Goal: Transaction & Acquisition: Register for event/course

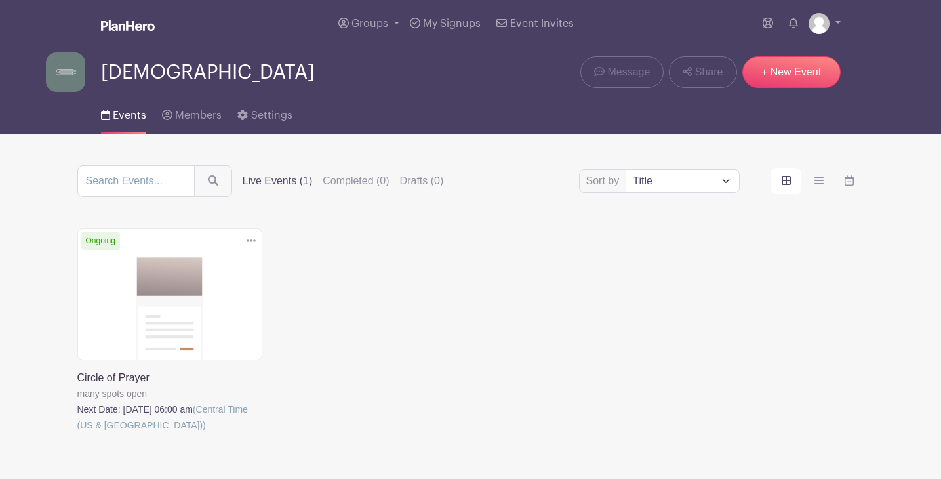
click at [77, 433] on link at bounding box center [77, 433] width 0 height 0
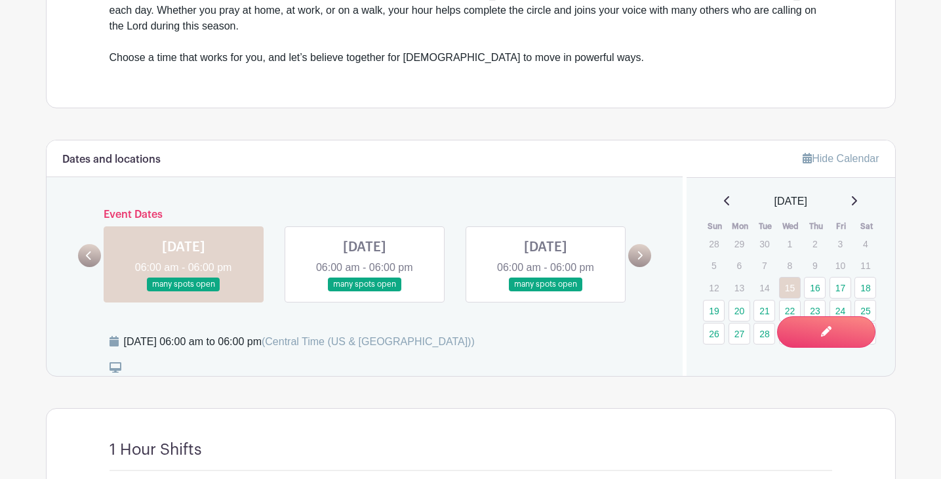
scroll to position [491, 0]
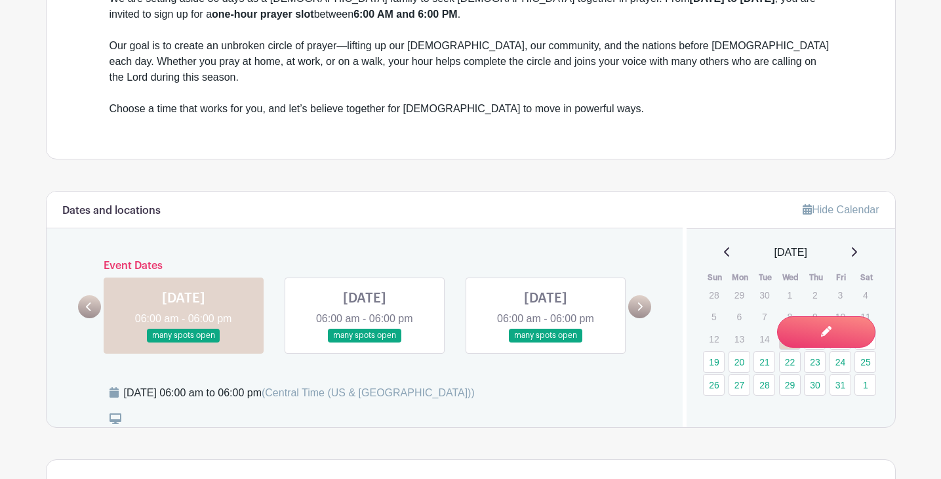
click at [640, 302] on icon at bounding box center [640, 307] width 6 height 10
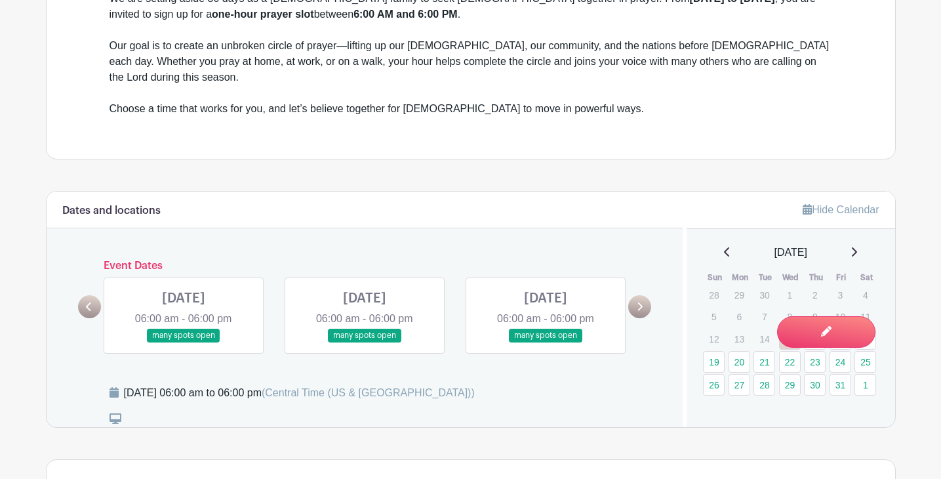
click at [546, 342] on link at bounding box center [546, 342] width 0 height 0
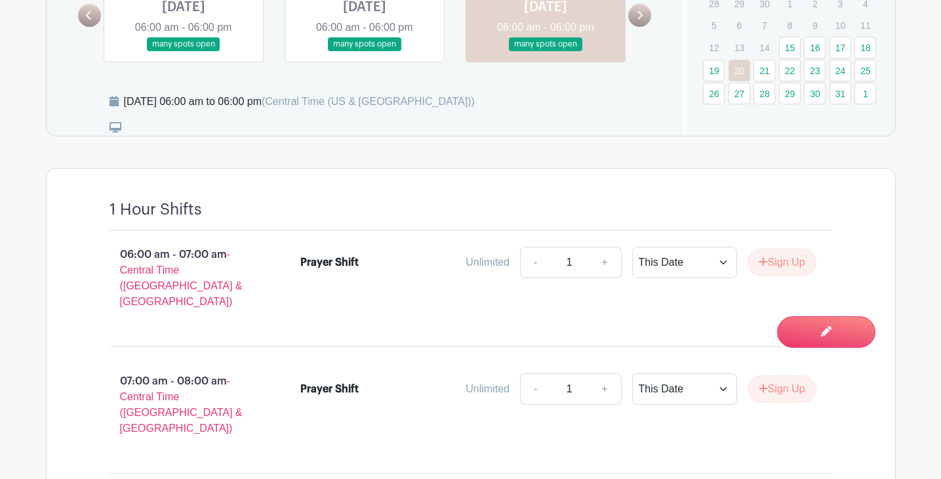
scroll to position [788, 0]
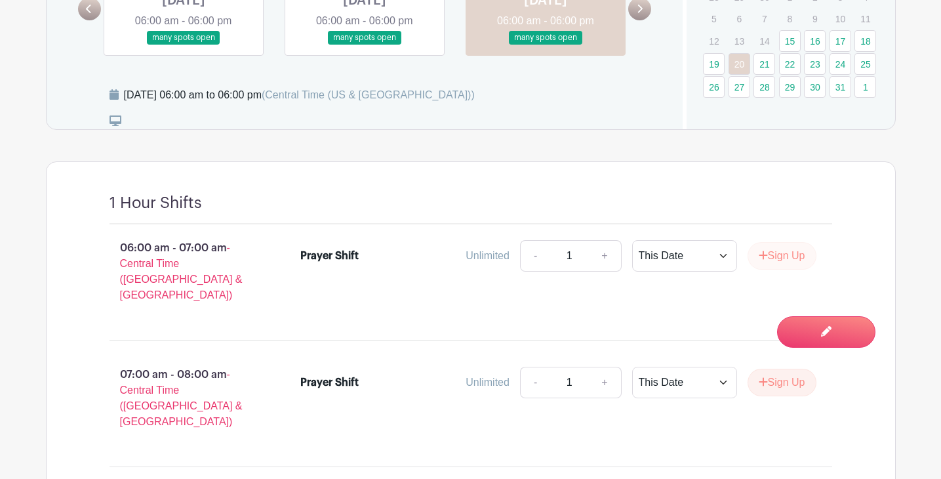
click at [794, 243] on button "Sign Up" at bounding box center [782, 256] width 69 height 28
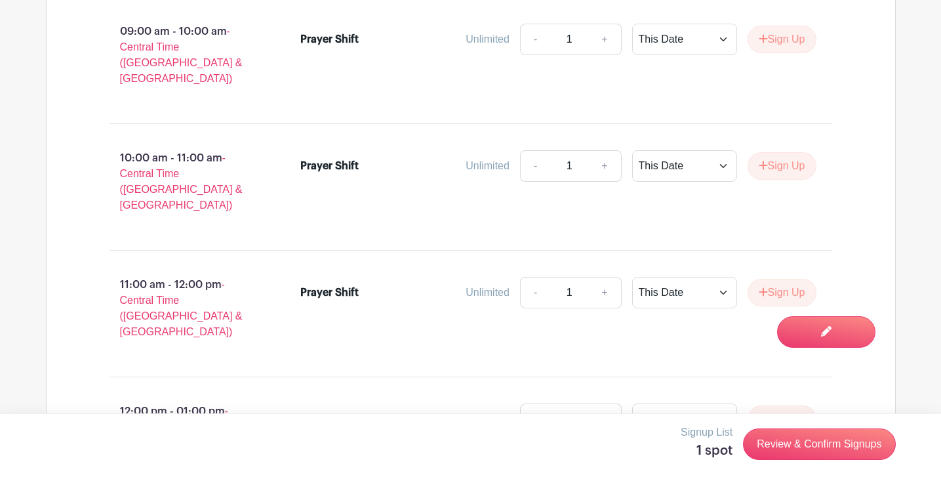
scroll to position [1478, 0]
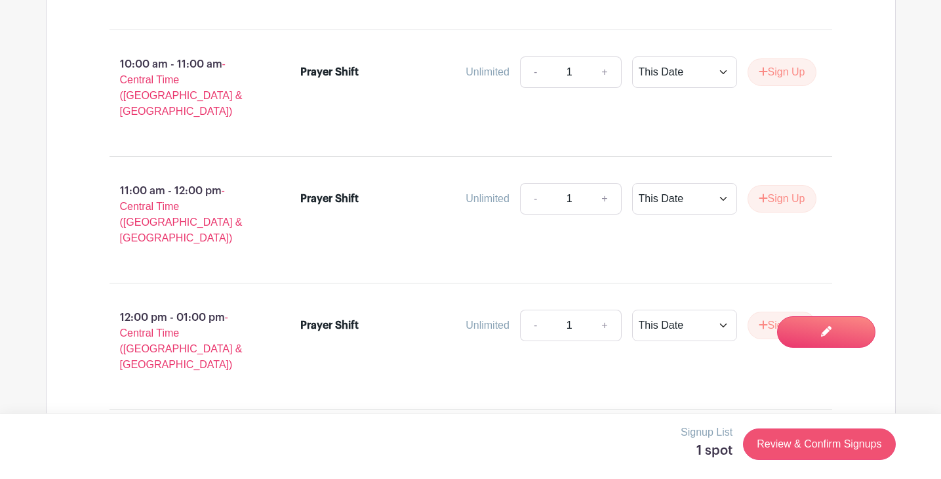
click at [847, 439] on link "Review & Confirm Signups" at bounding box center [819, 443] width 152 height 31
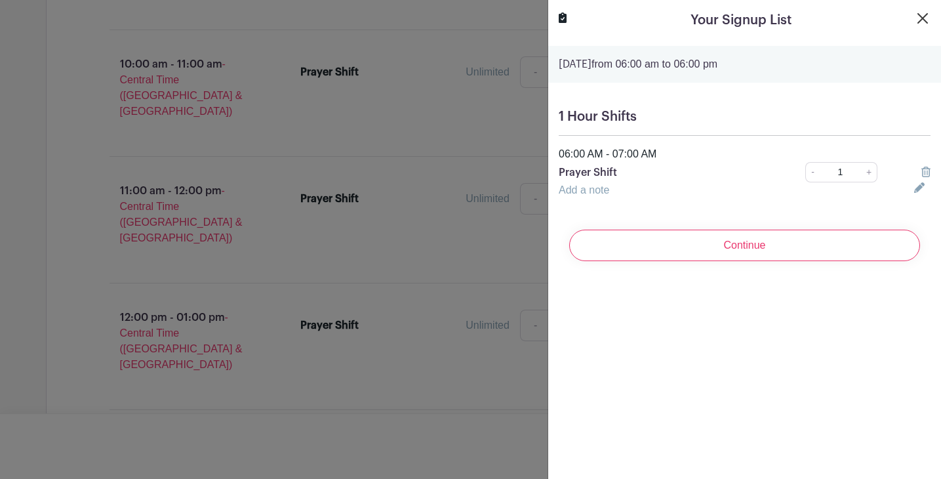
click at [923, 14] on button "Close" at bounding box center [923, 18] width 16 height 16
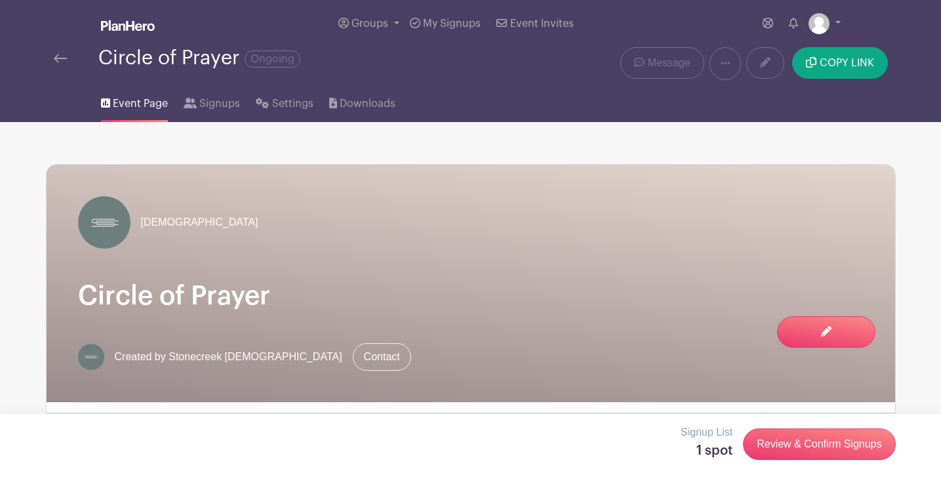
scroll to position [0, 0]
click at [217, 104] on span "Signups" at bounding box center [219, 104] width 41 height 16
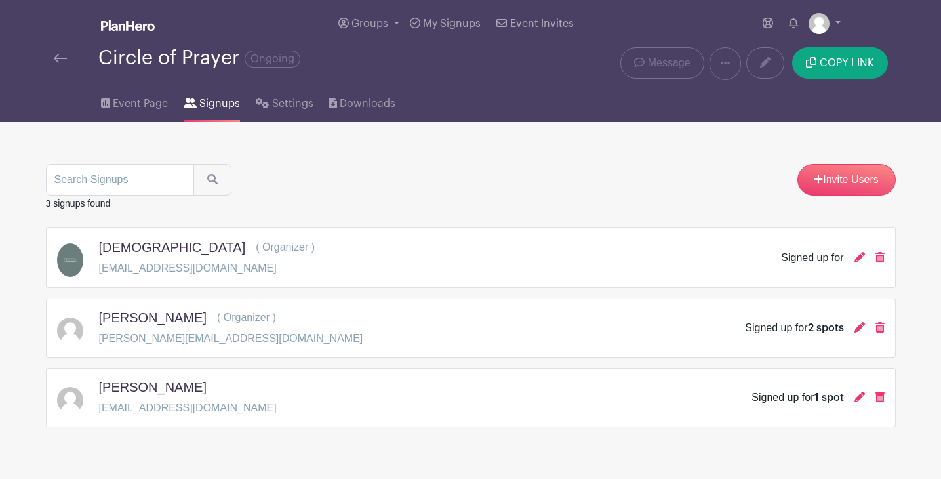
click at [435, 165] on div "Invite Users 3 signups found [DEMOGRAPHIC_DATA] ( Organizer ) [EMAIL_ADDRESS][D…" at bounding box center [471, 274] width 850 height 305
click at [854, 58] on button "COPY LINK" at bounding box center [839, 62] width 95 height 31
click at [826, 71] on button "COPY LINK" at bounding box center [839, 62] width 95 height 31
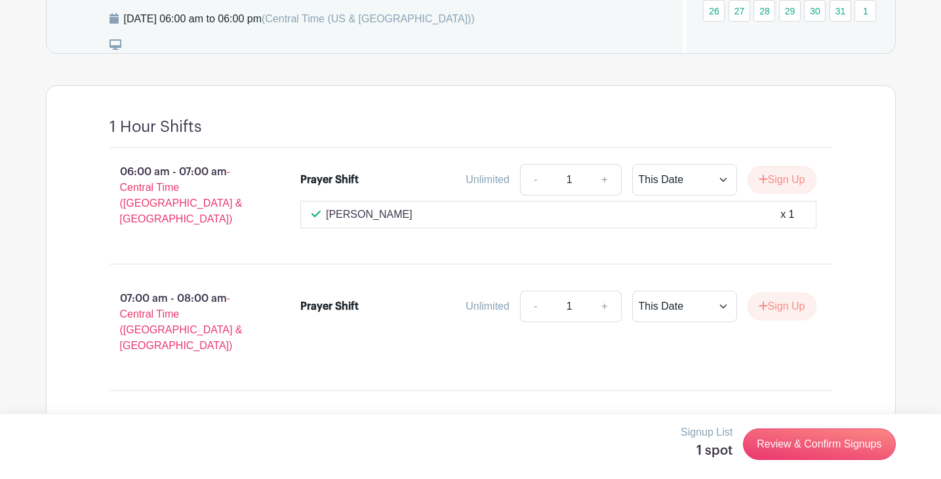
scroll to position [868, 0]
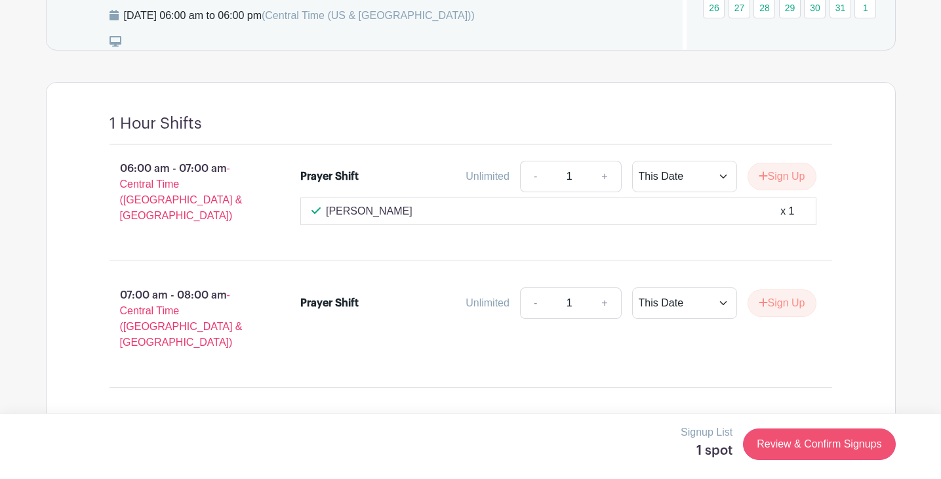
click at [860, 443] on link "Review & Confirm Signups" at bounding box center [819, 443] width 152 height 31
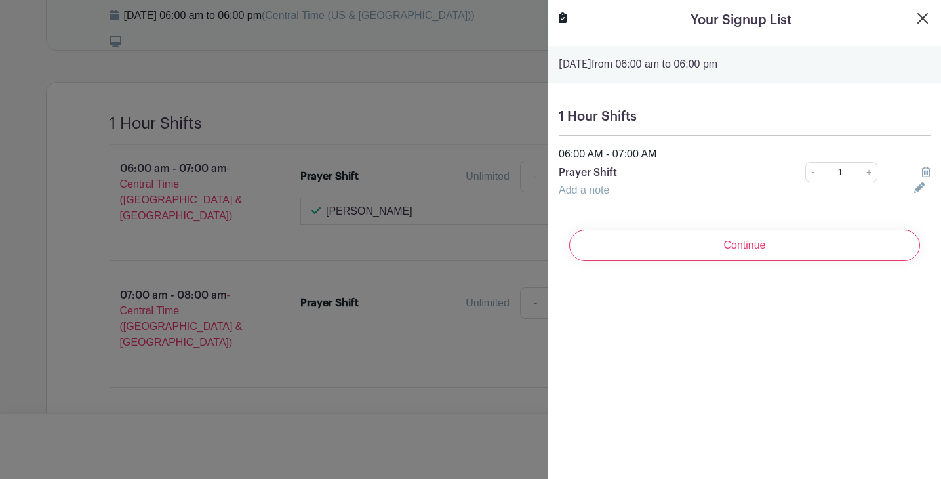
click at [923, 14] on button "Close" at bounding box center [923, 18] width 16 height 16
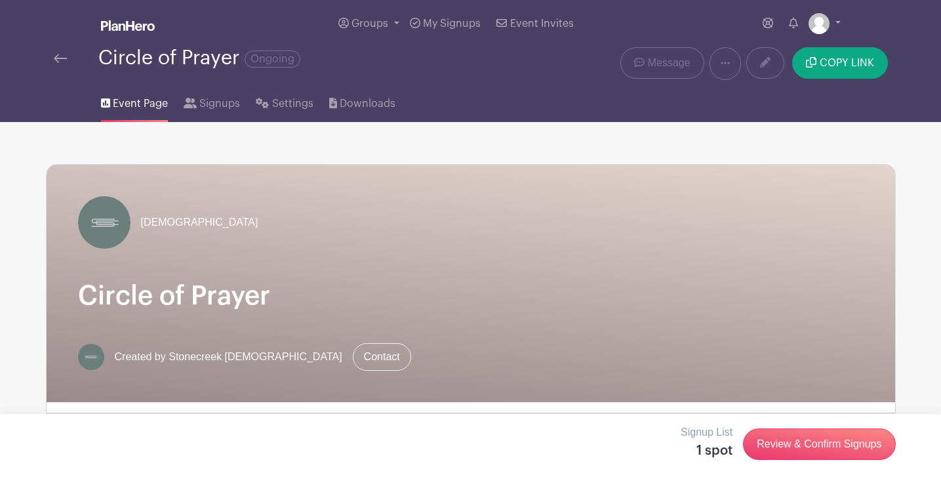
scroll to position [0, 0]
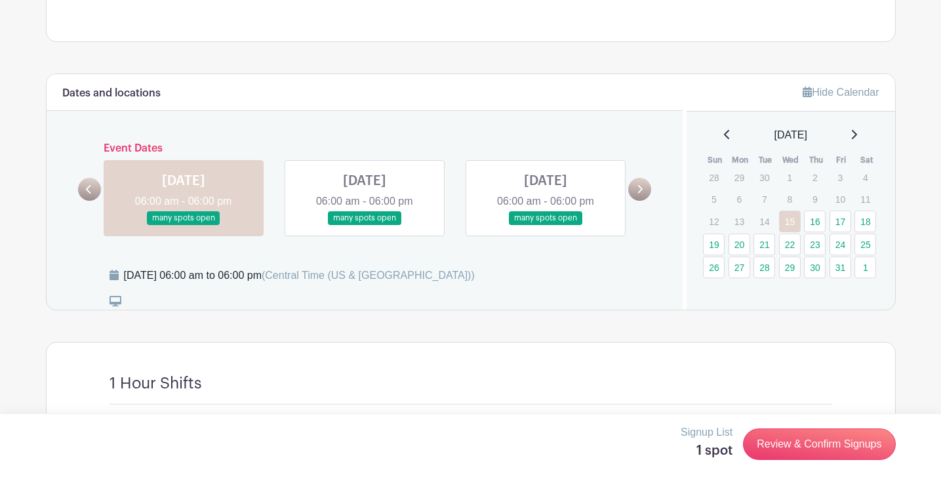
scroll to position [610, 0]
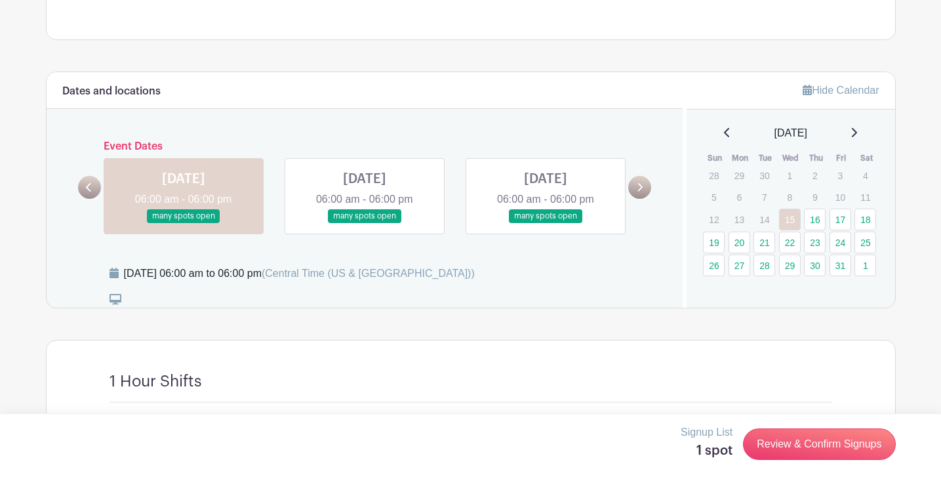
click at [546, 223] on link at bounding box center [546, 223] width 0 height 0
click at [635, 176] on link at bounding box center [639, 187] width 23 height 23
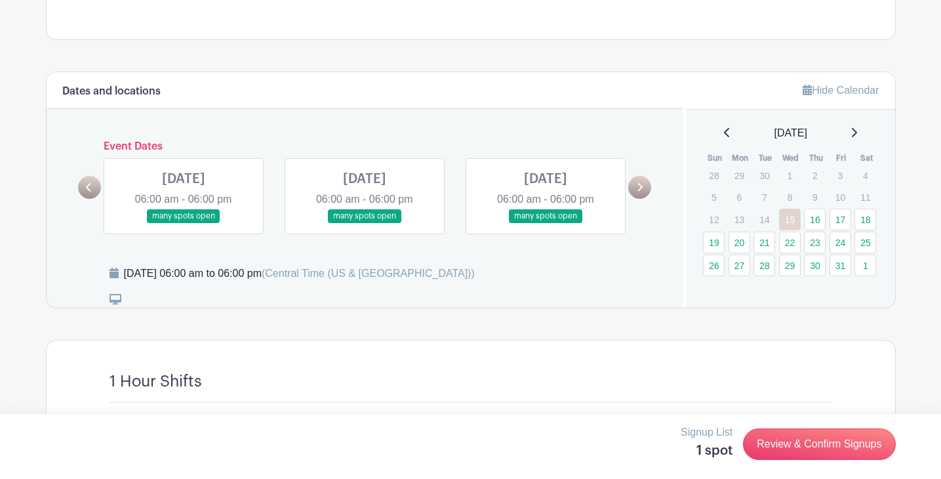
click at [184, 223] on link at bounding box center [184, 223] width 0 height 0
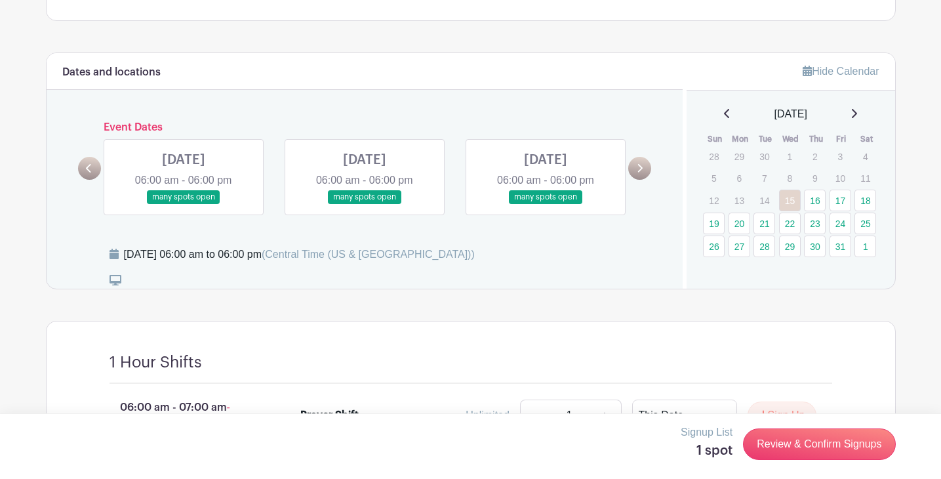
scroll to position [641, 0]
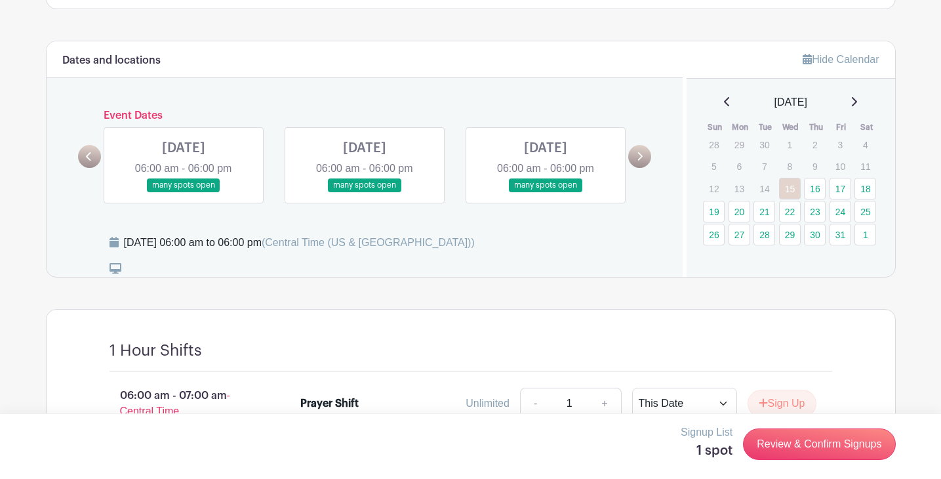
click at [184, 192] on link at bounding box center [184, 192] width 0 height 0
click at [365, 192] on link at bounding box center [365, 192] width 0 height 0
click at [456, 129] on div "MON Oct 20, 2025 06:00 am - 06:00 pm many spots open" at bounding box center [545, 165] width 181 height 76
click at [456, 132] on div "MON Oct 20, 2025 06:00 am - 06:00 pm many spots open" at bounding box center [545, 165] width 181 height 76
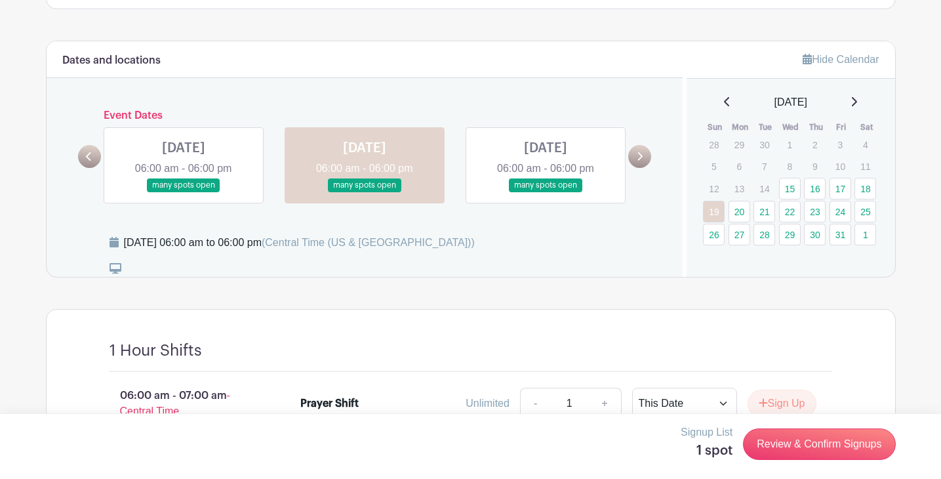
click at [546, 192] on link at bounding box center [546, 192] width 0 height 0
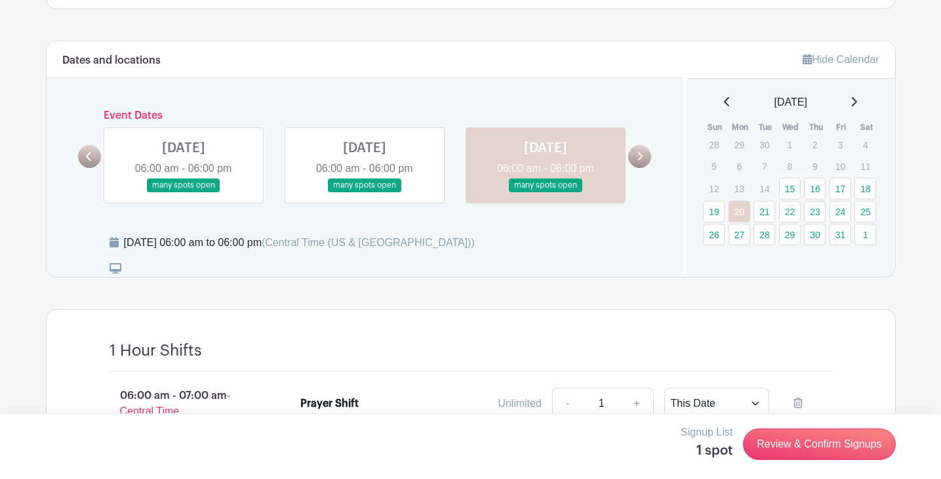
click at [546, 192] on link at bounding box center [546, 192] width 0 height 0
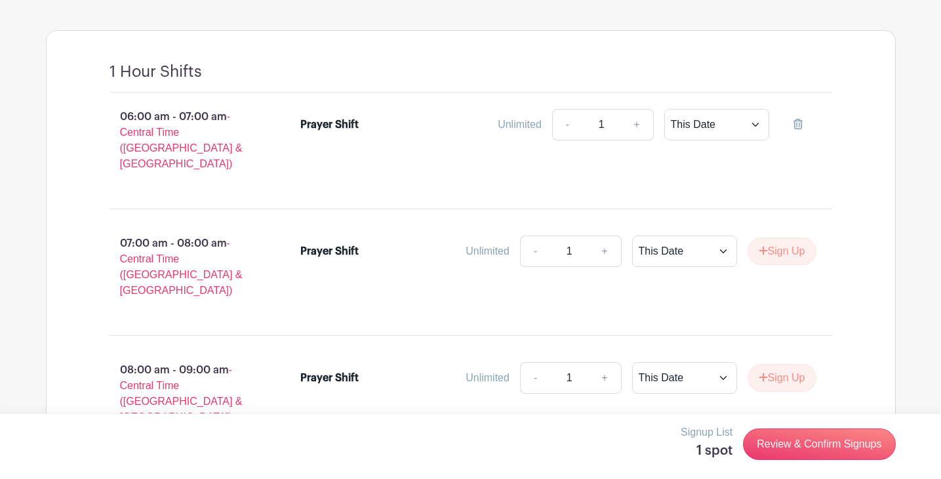
scroll to position [923, 0]
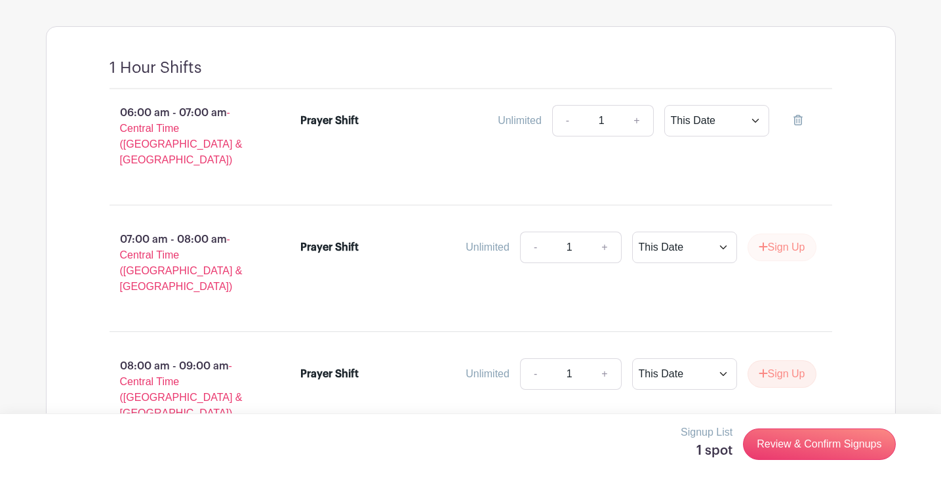
click at [795, 233] on button "Sign Up" at bounding box center [782, 247] width 69 height 28
click at [820, 451] on link "Review & Confirm Signups" at bounding box center [819, 443] width 152 height 31
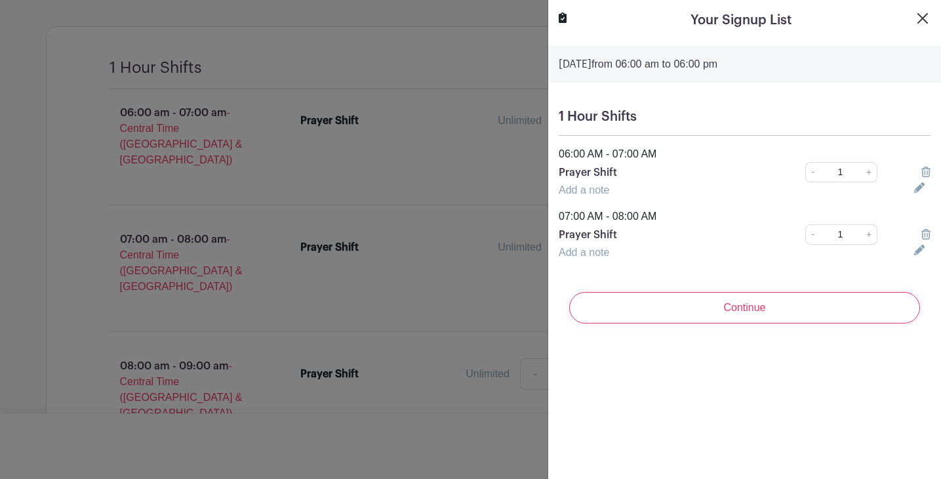
click at [921, 16] on button "Close" at bounding box center [923, 18] width 16 height 16
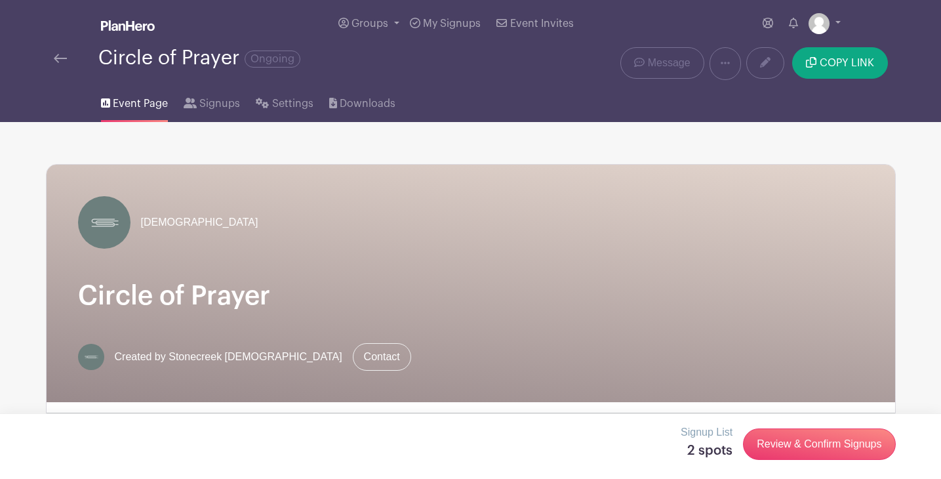
scroll to position [0, 0]
click at [212, 102] on span "Signups" at bounding box center [219, 104] width 41 height 16
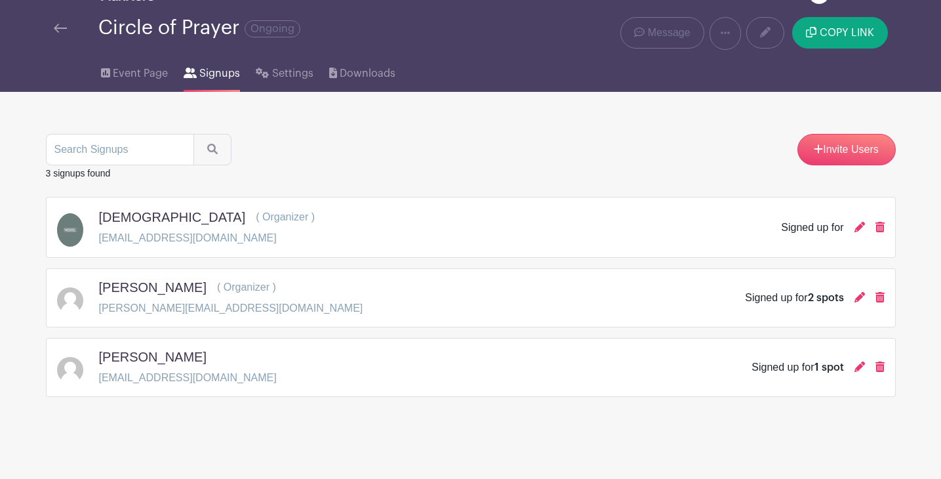
scroll to position [31, 0]
